Goal: Information Seeking & Learning: Learn about a topic

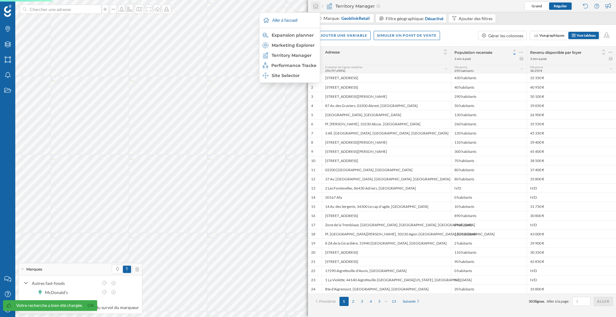
click at [316, 9] on div at bounding box center [315, 6] width 9 height 9
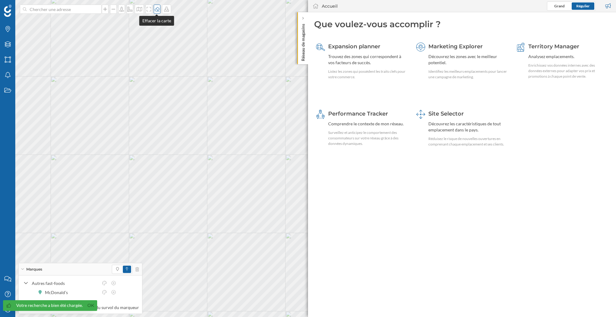
click at [157, 10] on icon at bounding box center [157, 9] width 6 height 5
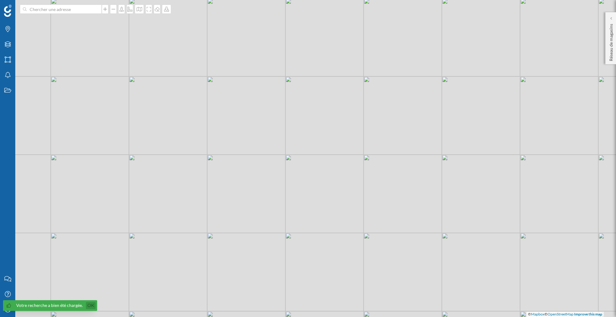
click at [90, 305] on link "Ok" at bounding box center [91, 305] width 10 height 7
click at [11, 313] on div "Mon profil" at bounding box center [7, 309] width 15 height 15
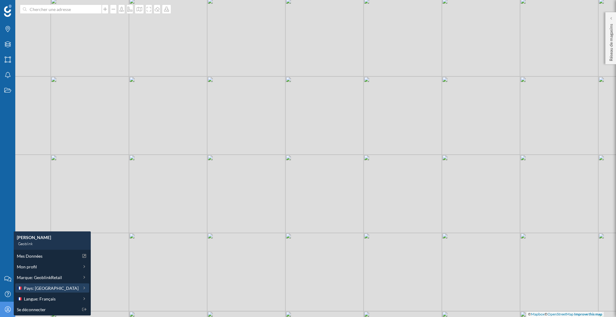
click at [45, 289] on span "Pays: [GEOGRAPHIC_DATA]" at bounding box center [51, 288] width 55 height 6
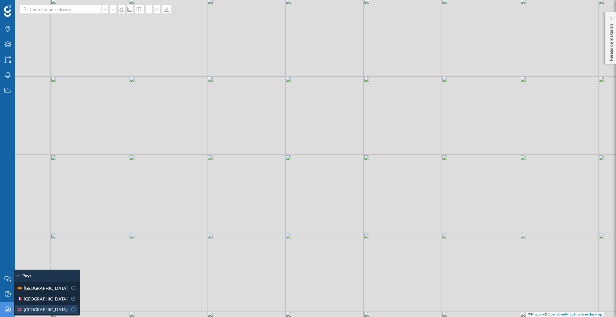
click at [60, 308] on div "[GEOGRAPHIC_DATA]" at bounding box center [42, 309] width 51 height 6
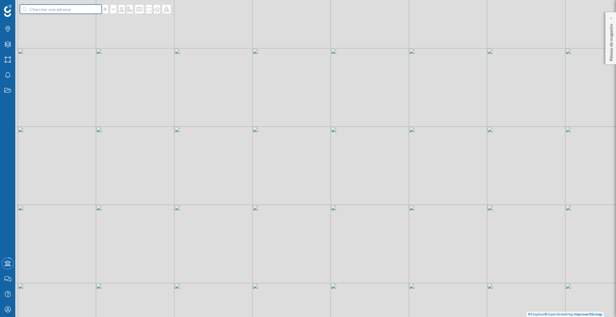
click at [76, 9] on input at bounding box center [61, 9] width 68 height 9
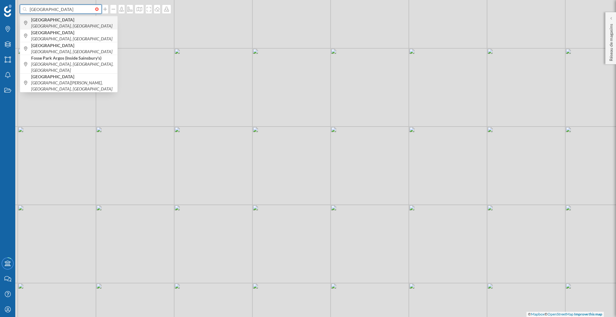
type input "[GEOGRAPHIC_DATA]"
click at [80, 23] on icon "[GEOGRAPHIC_DATA], [GEOGRAPHIC_DATA]" at bounding box center [71, 25] width 81 height 5
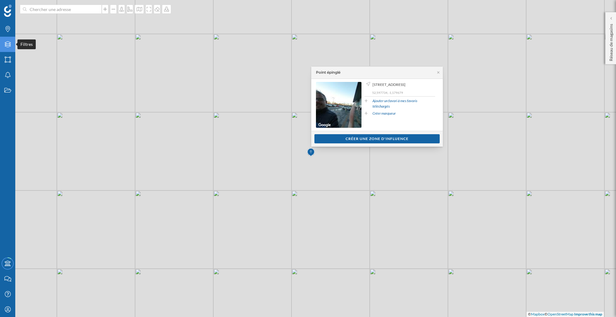
click at [8, 44] on icon "Filtres" at bounding box center [8, 44] width 8 height 6
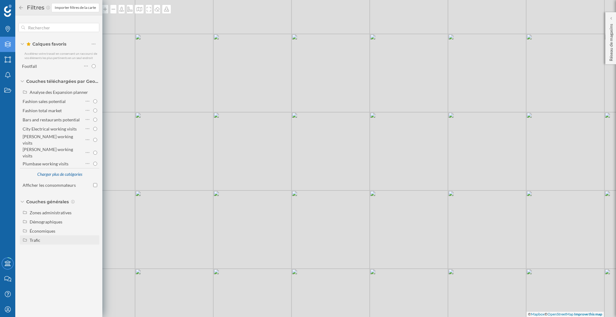
click at [54, 237] on div "Trafic" at bounding box center [64, 240] width 68 height 6
click at [95, 257] on input "Piéton" at bounding box center [95, 259] width 4 height 4
radio input "true"
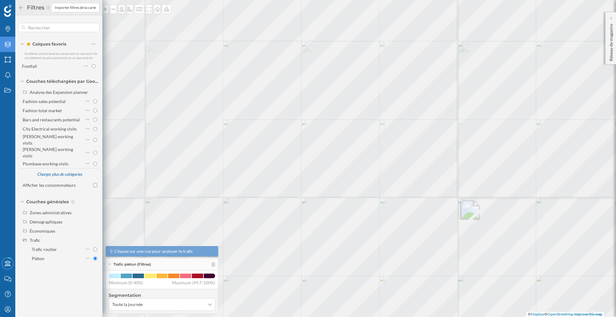
click at [0, 0] on div at bounding box center [0, 0] width 0 height 0
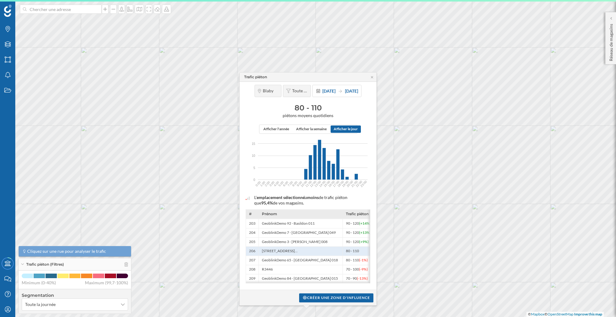
drag, startPoint x: 294, startPoint y: 106, endPoint x: 331, endPoint y: 108, distance: 37.0
click at [331, 108] on h3 "80 - 110" at bounding box center [308, 108] width 131 height 10
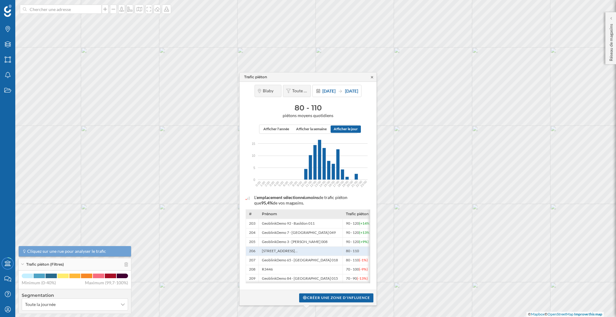
click at [372, 77] on icon at bounding box center [372, 77] width 5 height 4
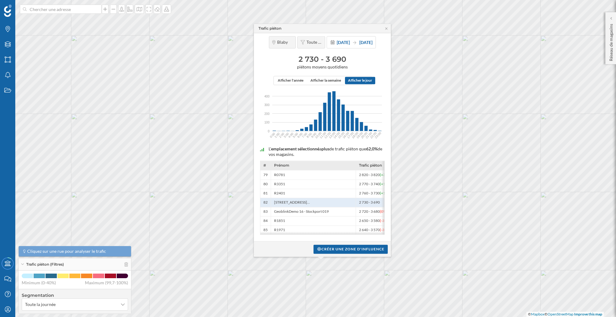
drag, startPoint x: 295, startPoint y: 56, endPoint x: 345, endPoint y: 57, distance: 49.9
click at [345, 57] on h3 "2 730 - 3 690" at bounding box center [322, 59] width 131 height 10
drag, startPoint x: 295, startPoint y: 58, endPoint x: 319, endPoint y: 58, distance: 24.2
click at [319, 58] on h3 "2 730 - 3 690" at bounding box center [322, 59] width 131 height 10
click at [296, 62] on h3 "2 730 - 3 690" at bounding box center [322, 59] width 131 height 10
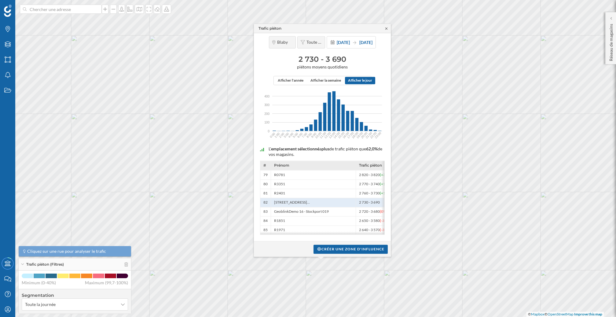
click at [387, 29] on icon at bounding box center [386, 29] width 5 height 4
